Goal: Find specific page/section: Find specific page/section

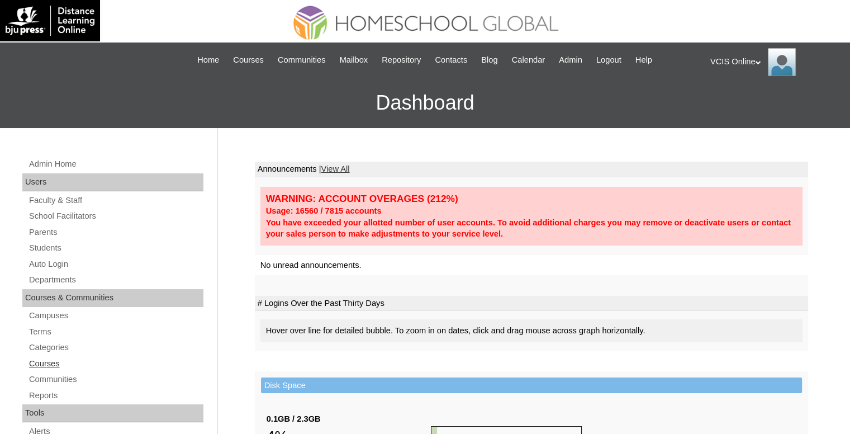
click at [53, 358] on link "Courses" at bounding box center [115, 364] width 175 height 14
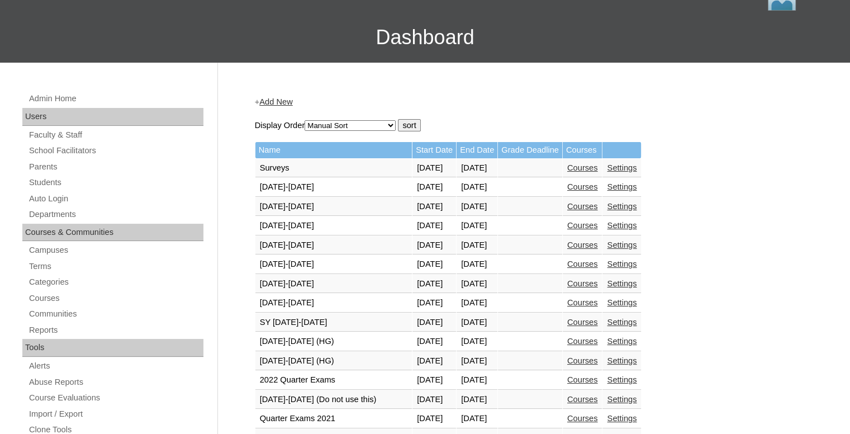
scroll to position [168, 0]
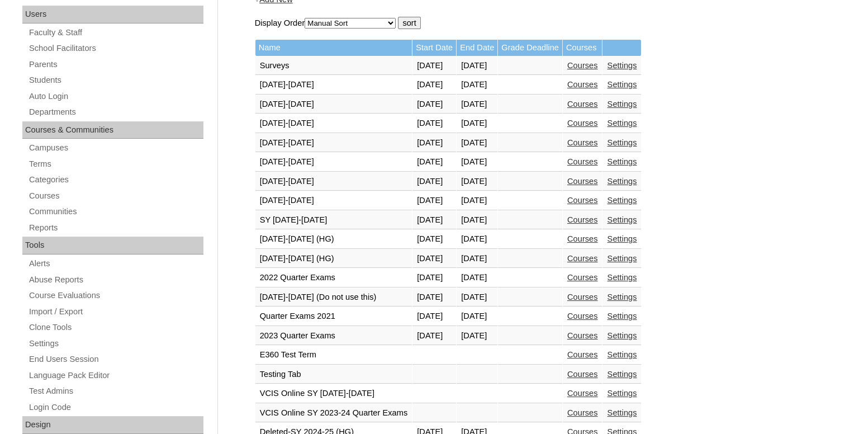
click at [598, 258] on link "Courses" at bounding box center [582, 258] width 31 height 9
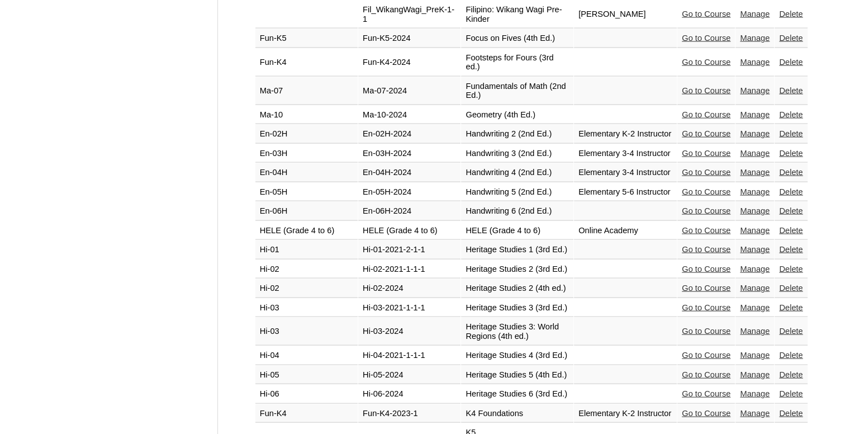
scroll to position [2448, 0]
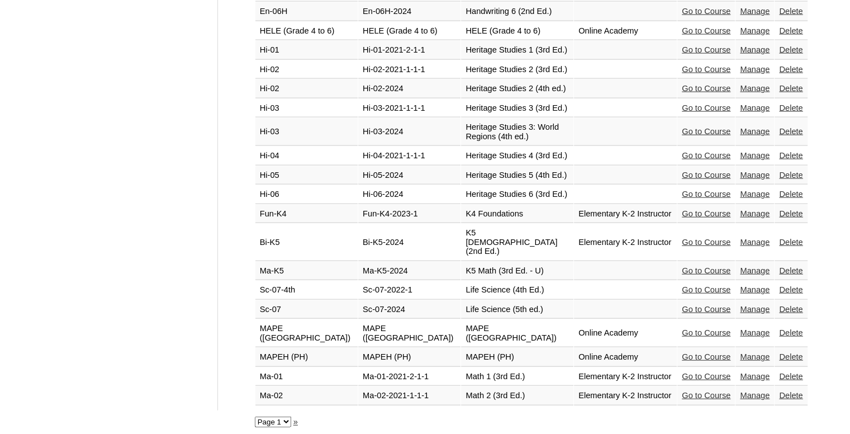
click at [293, 419] on link "»" at bounding box center [295, 421] width 4 height 9
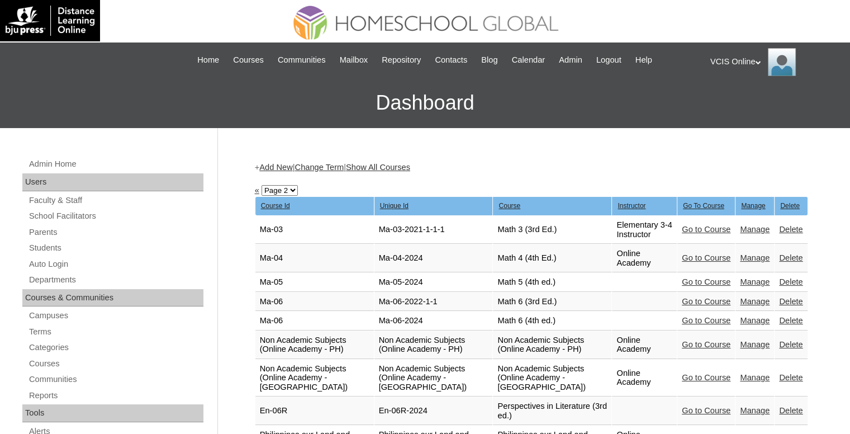
scroll to position [506, 0]
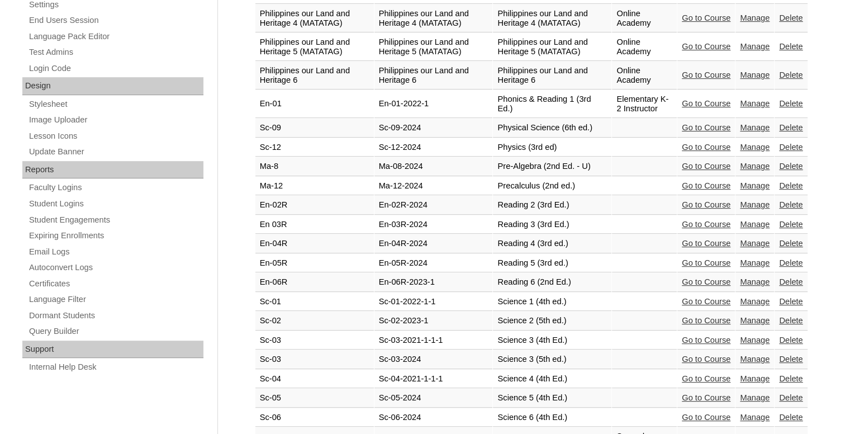
click at [717, 170] on link "Go to Course" at bounding box center [706, 166] width 49 height 9
